Goal: Task Accomplishment & Management: Use online tool/utility

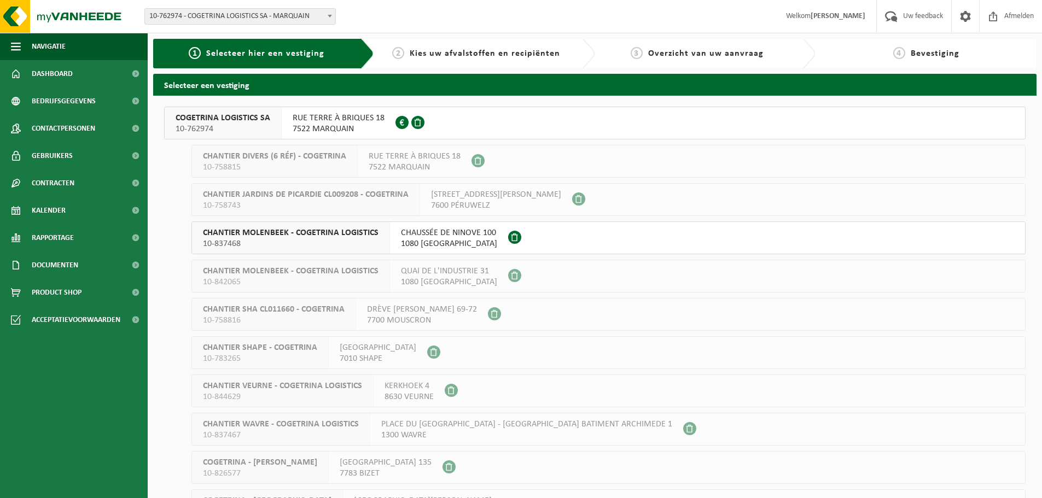
click at [214, 132] on span "10-762974" at bounding box center [223, 129] width 95 height 11
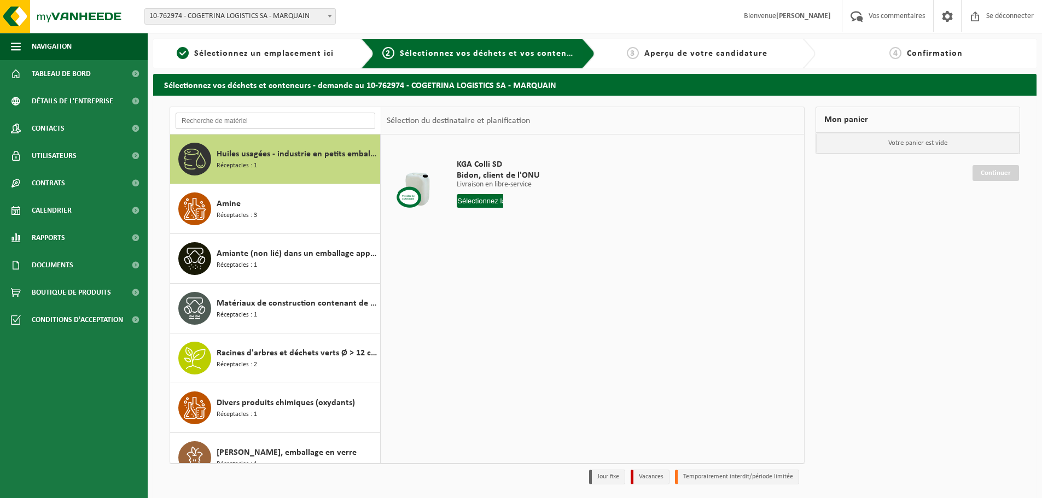
click at [233, 121] on input "text" at bounding box center [276, 121] width 200 height 16
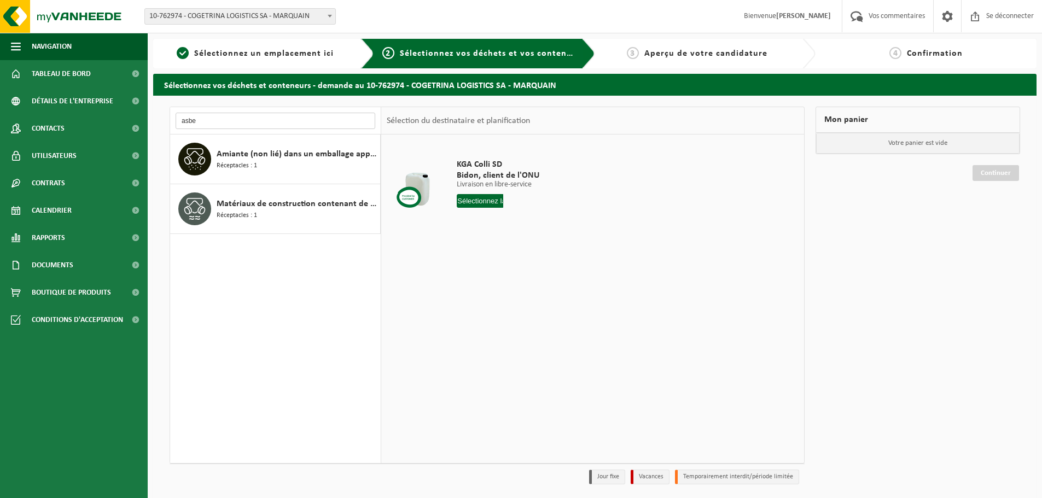
type input "asbe"
click at [274, 234] on div "Huiles usagées - industrie en petits emballages Réceptacles : 1 Amine Réceptacl…" at bounding box center [275, 299] width 211 height 329
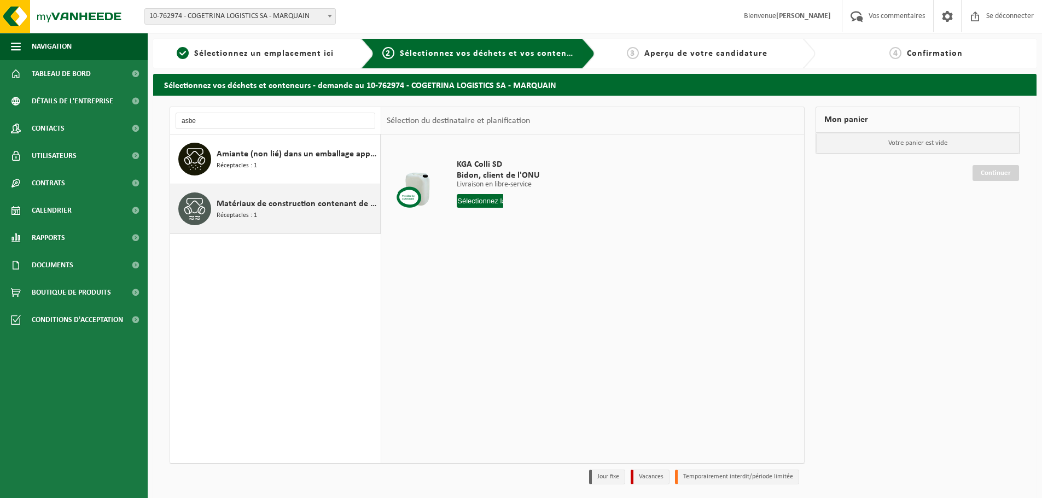
click at [281, 225] on div "Matériaux de construction contenant de l'amiante liés au ciment (liés) Réceptac…" at bounding box center [297, 208] width 161 height 33
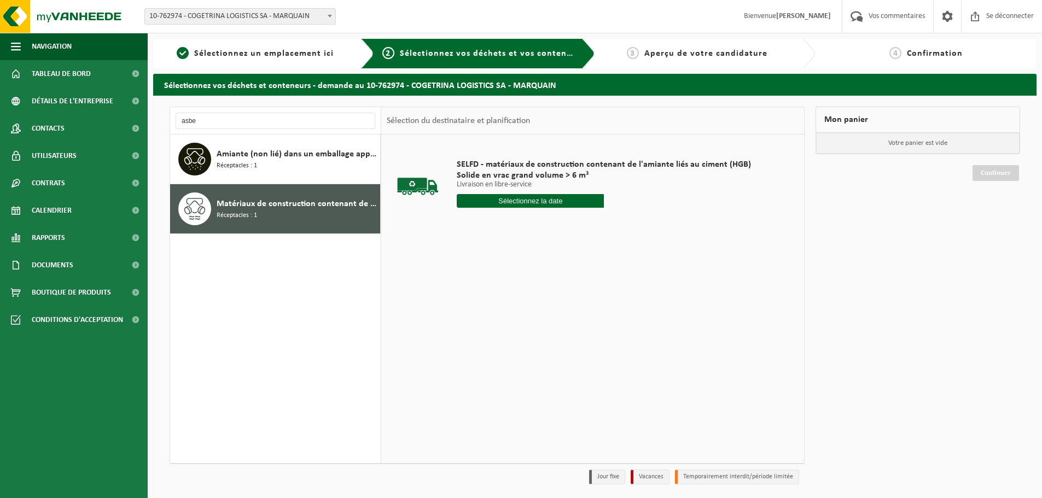
click at [507, 196] on input "text" at bounding box center [530, 201] width 147 height 14
click at [464, 343] on font "25" at bounding box center [467, 344] width 9 height 9
type input "Van [DATE]"
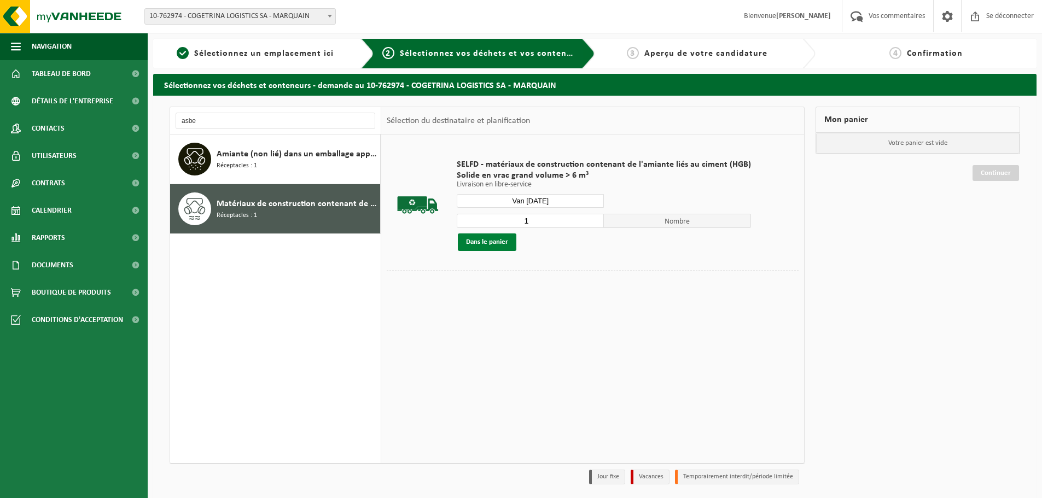
click at [505, 242] on font "Dans le panier" at bounding box center [487, 241] width 42 height 7
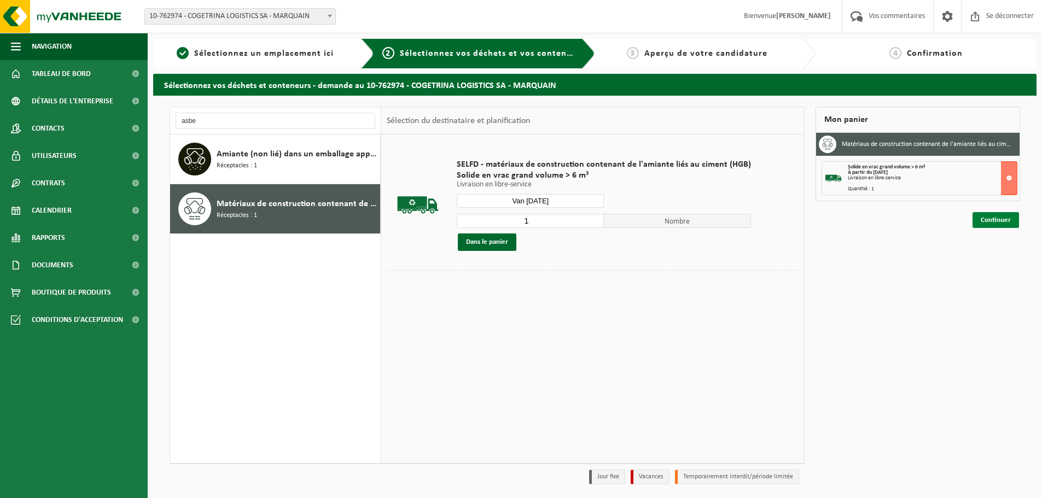
click at [989, 224] on link "Continuer" at bounding box center [995, 220] width 46 height 16
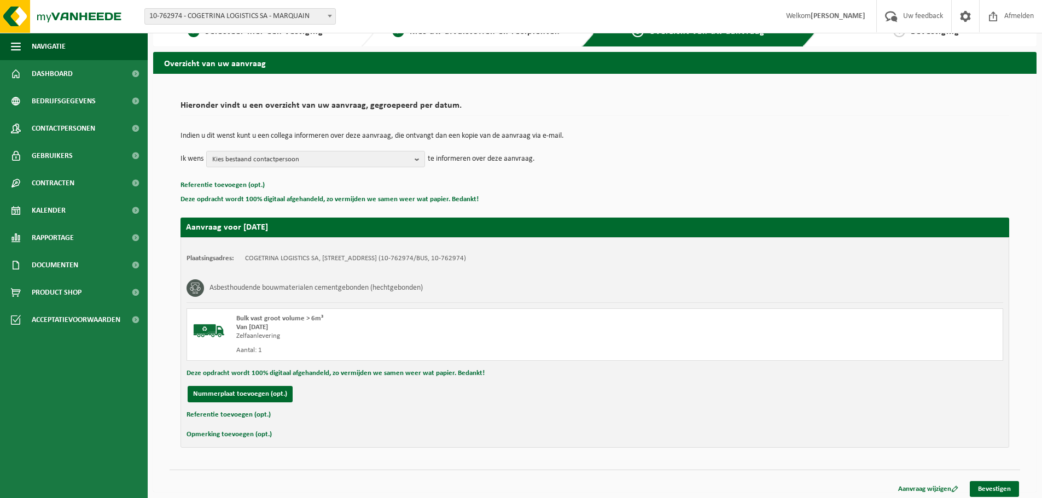
scroll to position [27, 0]
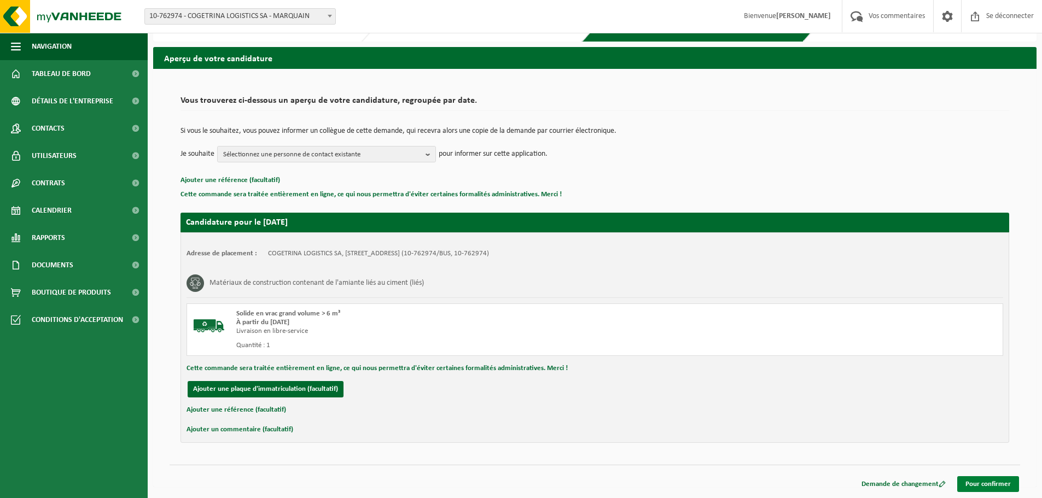
click at [985, 483] on font "Pour confirmer" at bounding box center [987, 484] width 45 height 7
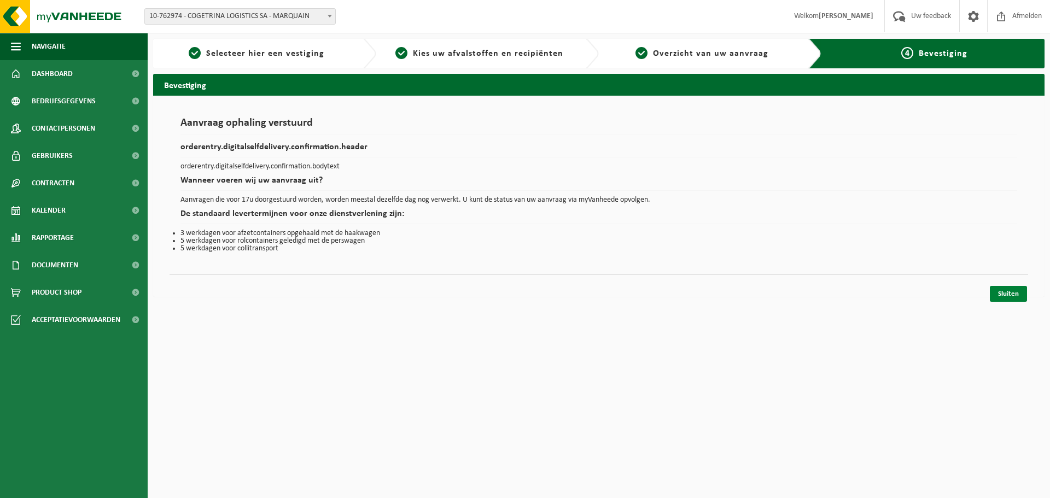
click at [1005, 296] on link "Sluiten" at bounding box center [1008, 294] width 37 height 16
